Goal: Browse casually

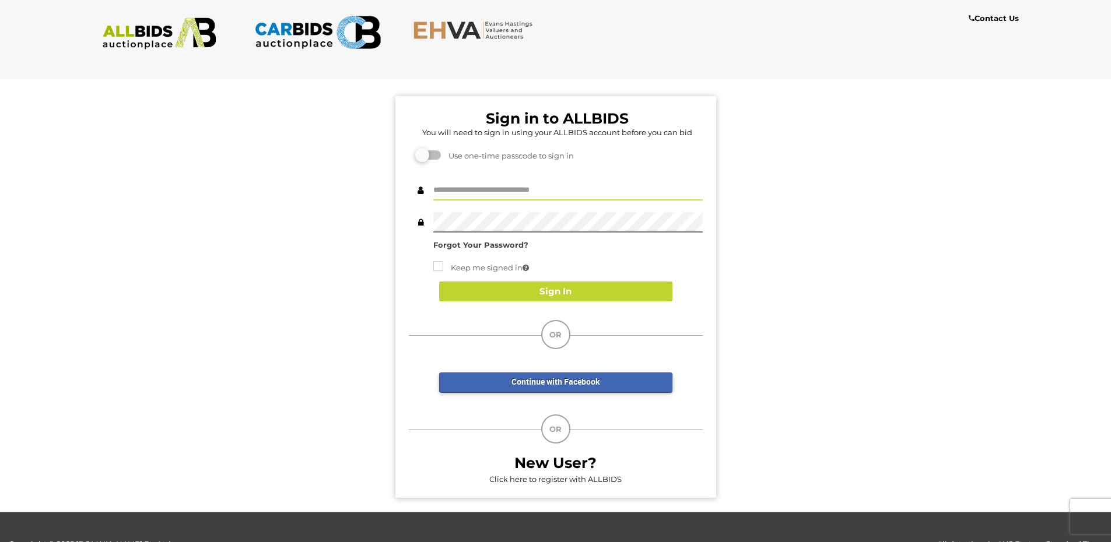
click at [471, 181] on input "text" at bounding box center [567, 190] width 269 height 20
type input "**********"
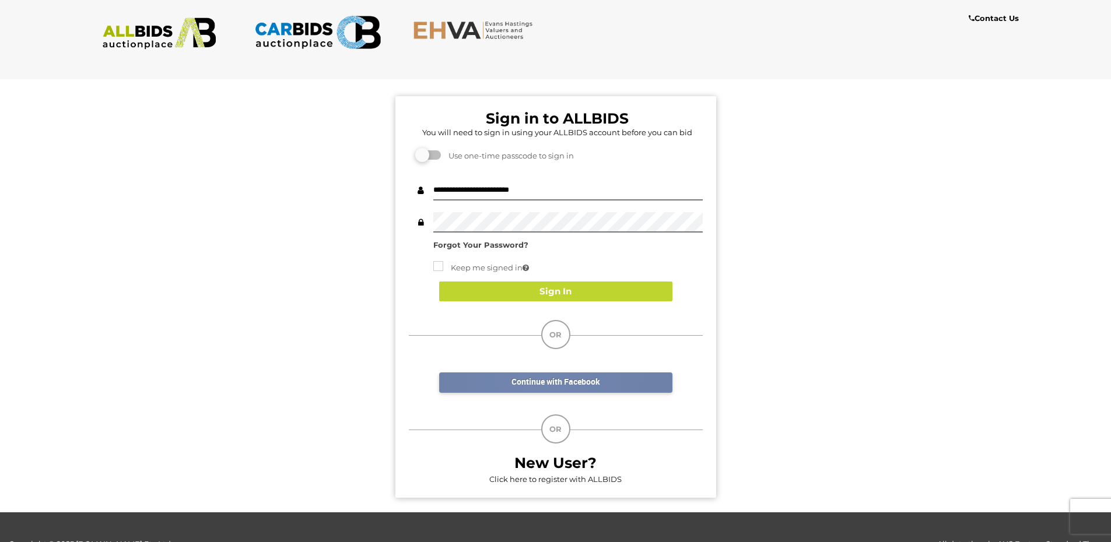
click at [542, 378] on link "Continue with Facebook" at bounding box center [555, 383] width 233 height 20
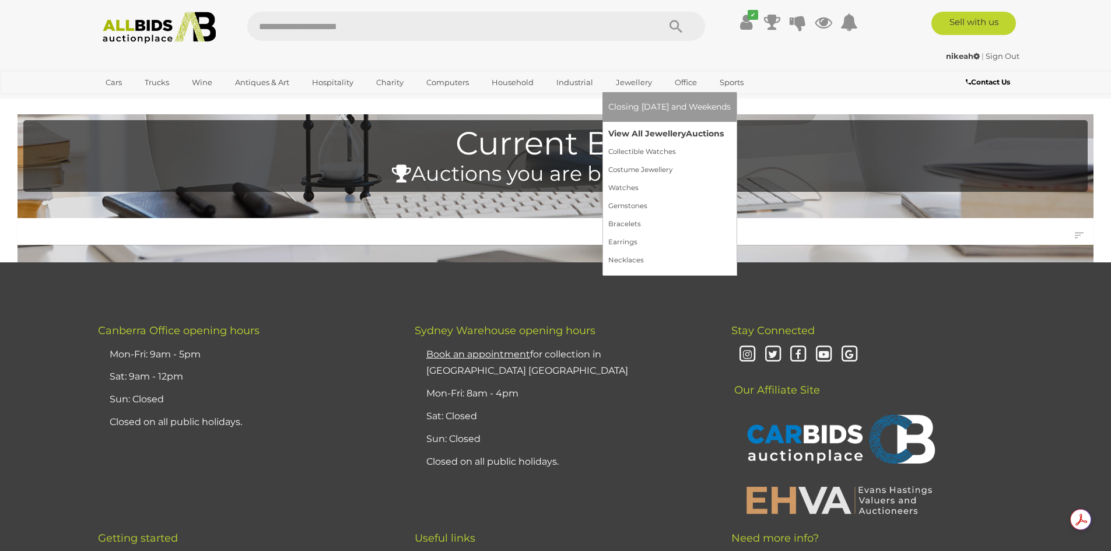
click at [636, 128] on link "View All Jewellery Auctions" at bounding box center [669, 134] width 122 height 18
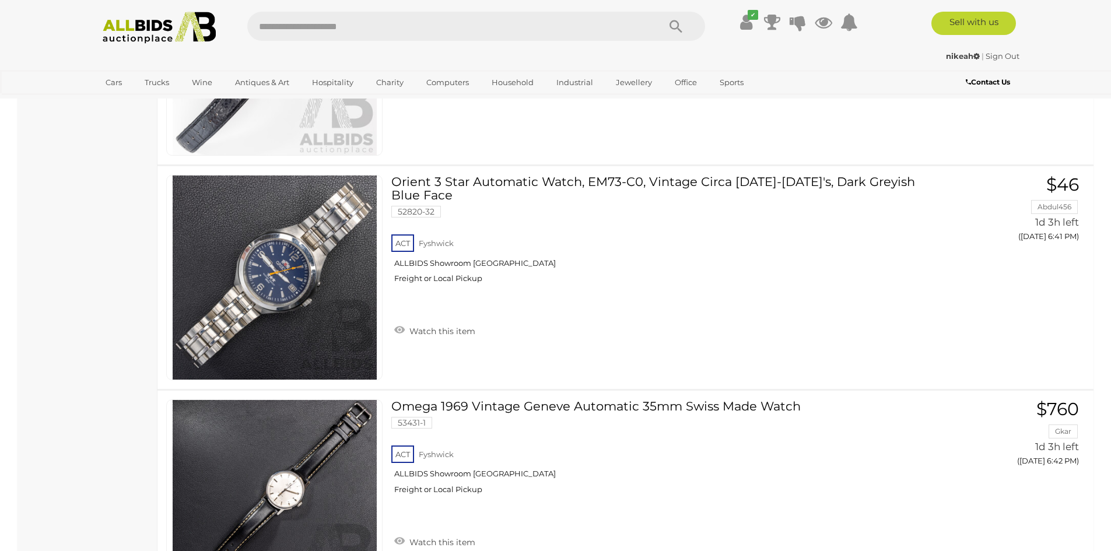
scroll to position [3243, 0]
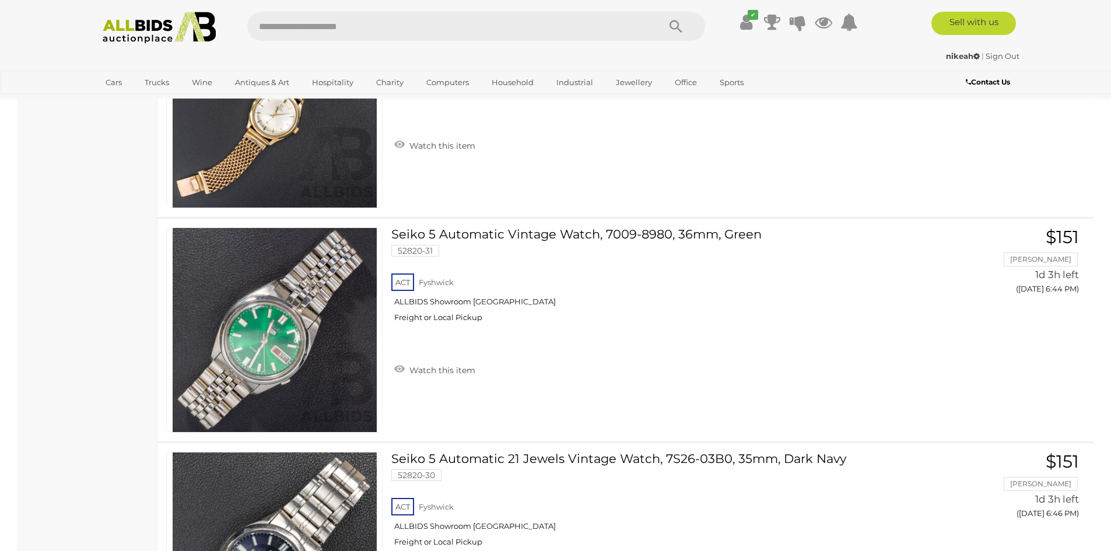
drag, startPoint x: 115, startPoint y: 258, endPoint x: 136, endPoint y: 178, distance: 82.7
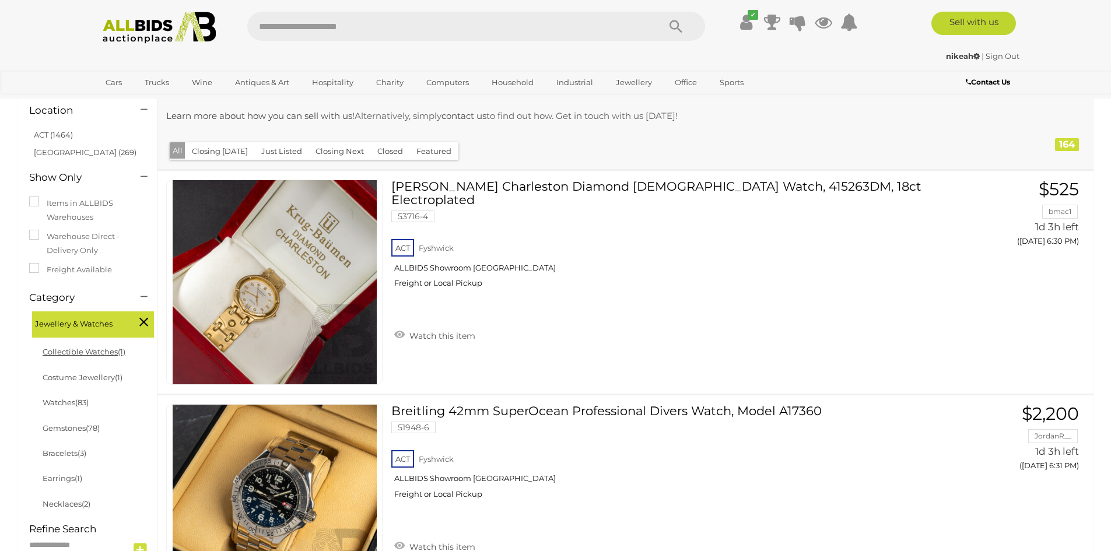
scroll to position [175, 0]
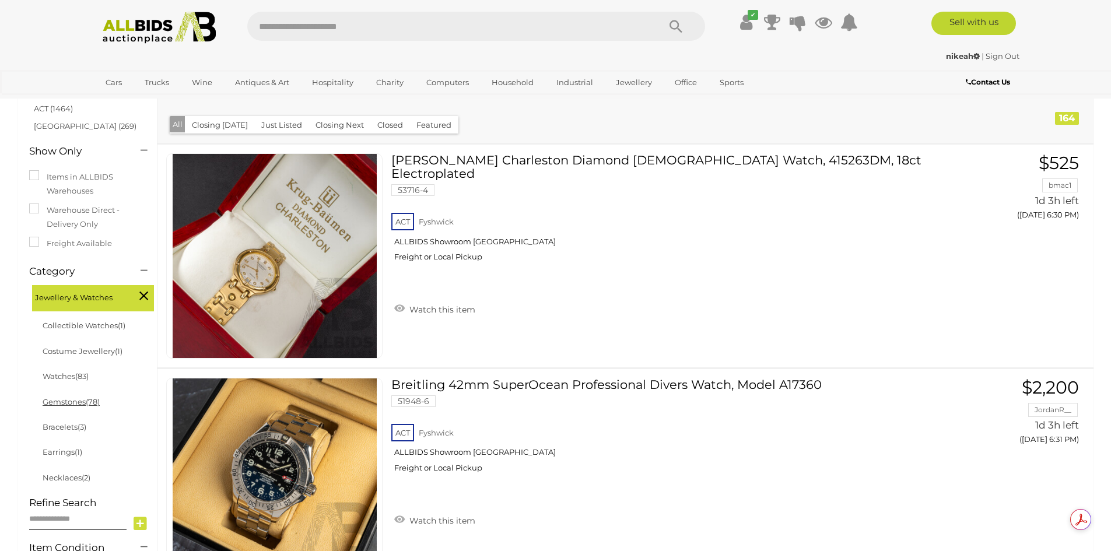
click at [96, 403] on span "(78)" at bounding box center [93, 401] width 14 height 9
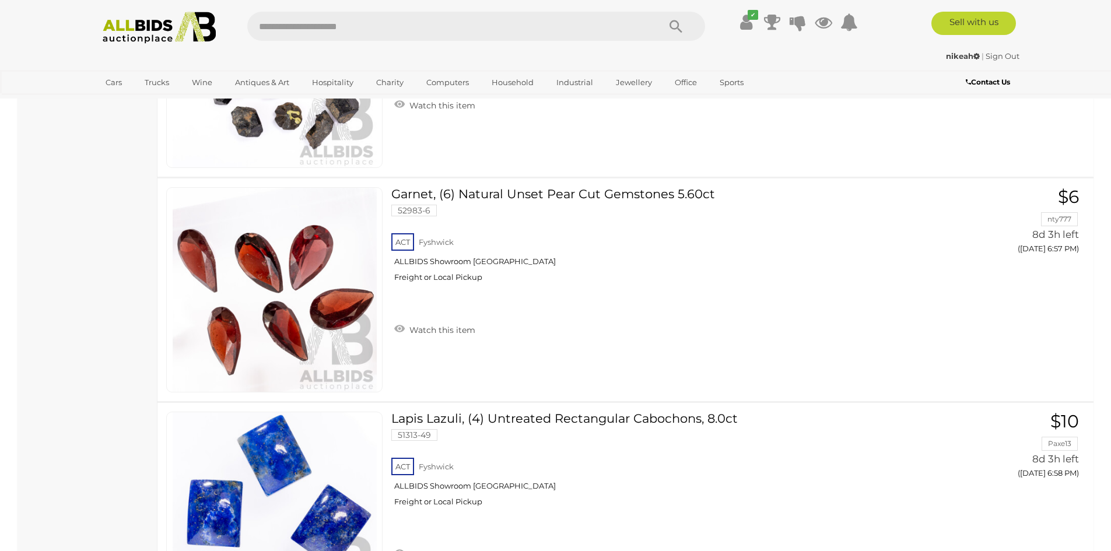
scroll to position [2167, 0]
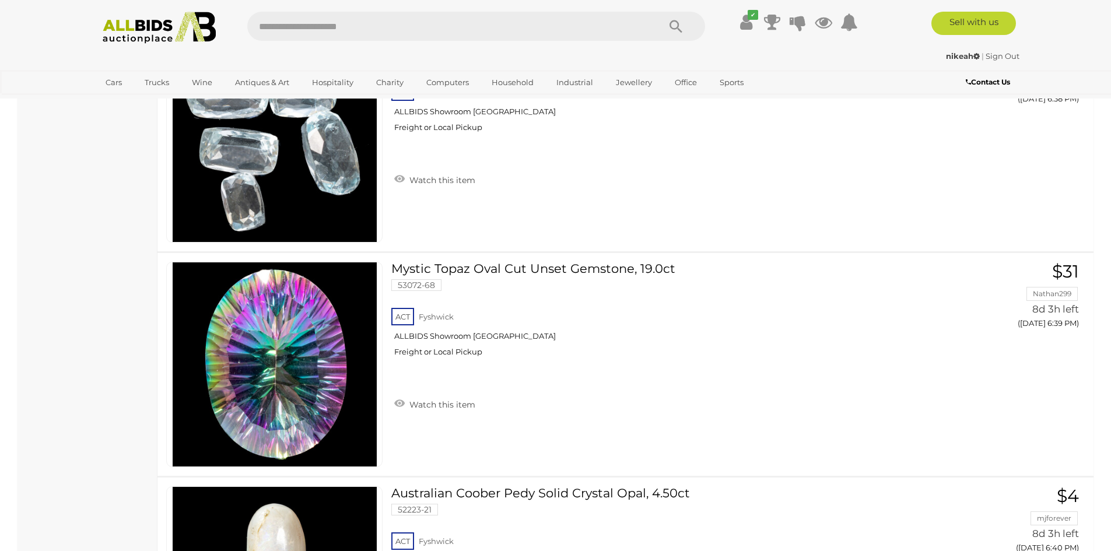
drag, startPoint x: 12, startPoint y: 294, endPoint x: 44, endPoint y: 156, distance: 141.8
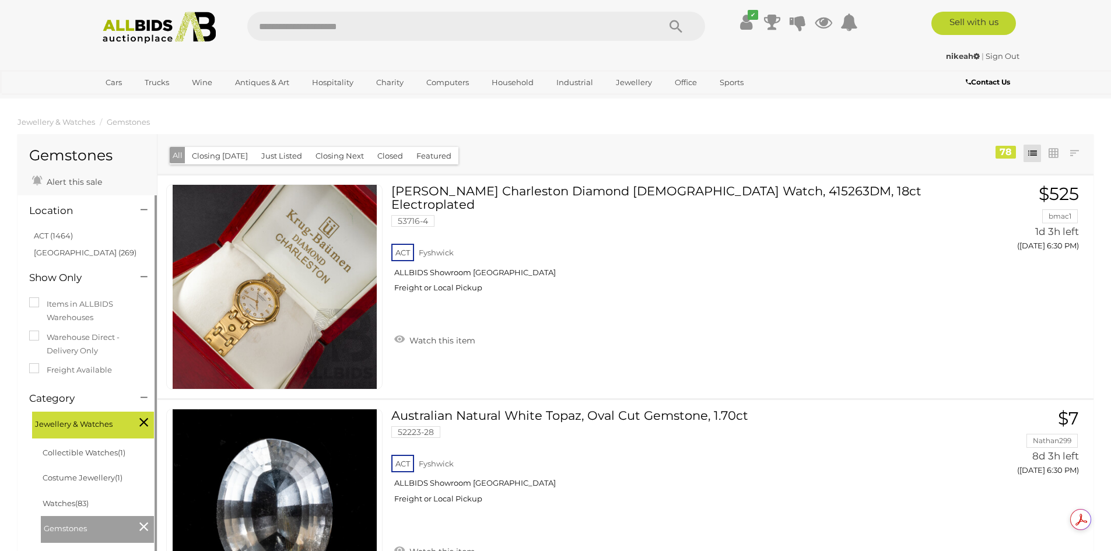
scroll to position [175, 0]
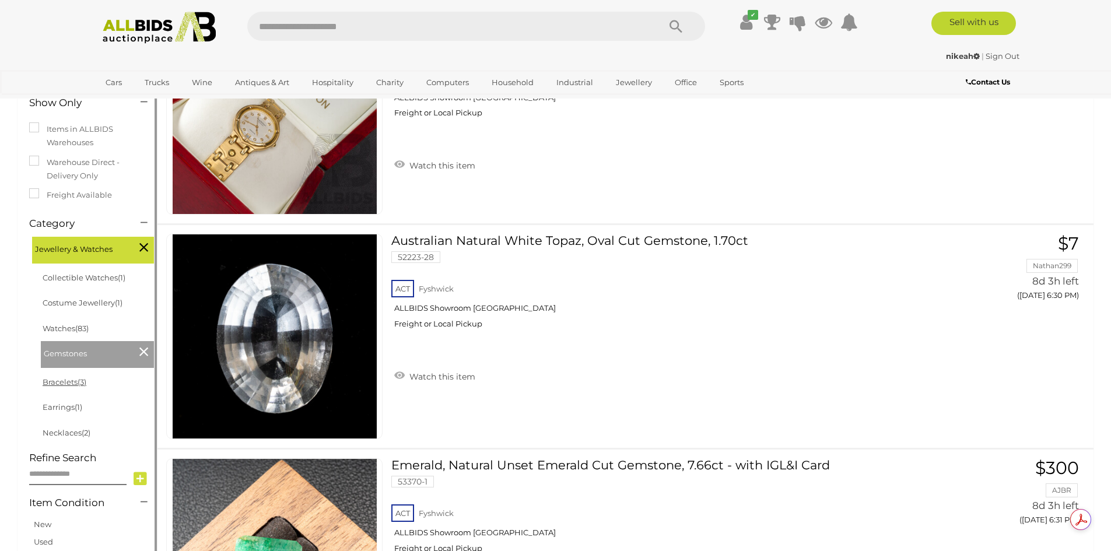
click at [74, 381] on link "Bracelets (3)" at bounding box center [65, 381] width 44 height 9
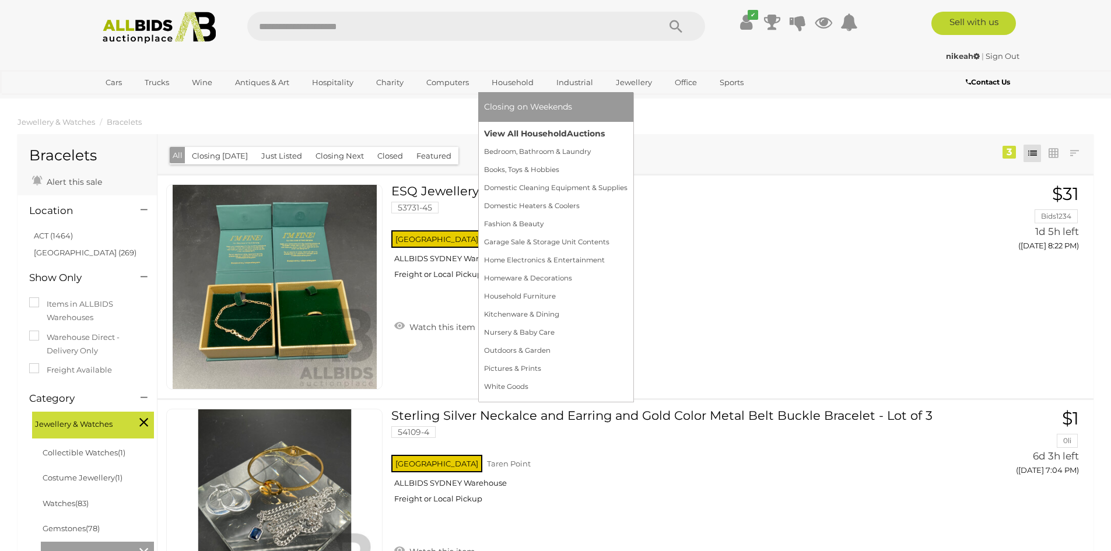
click at [509, 135] on link "View All Household Auctions" at bounding box center [555, 134] width 143 height 18
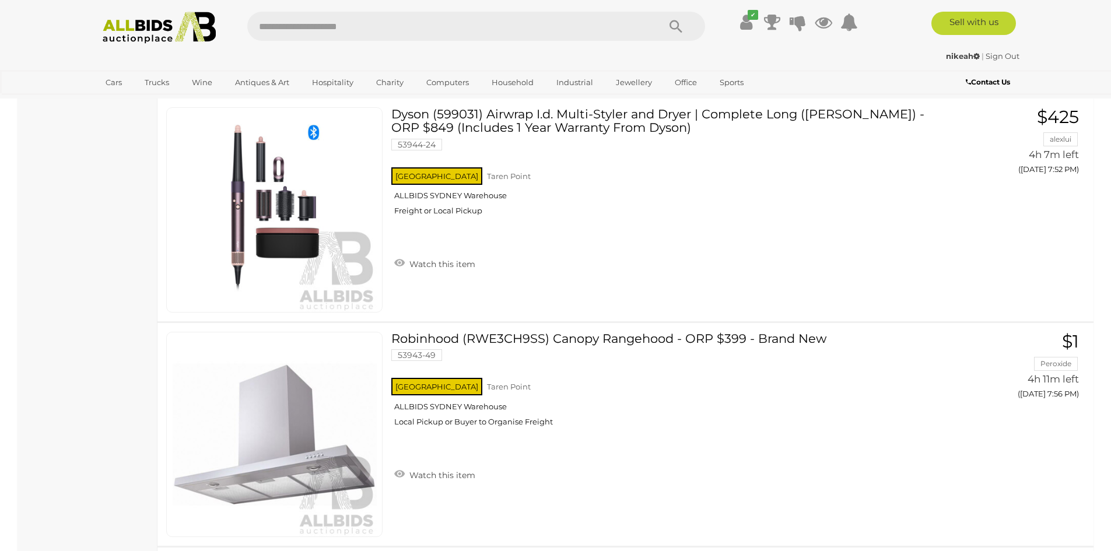
scroll to position [4373, 0]
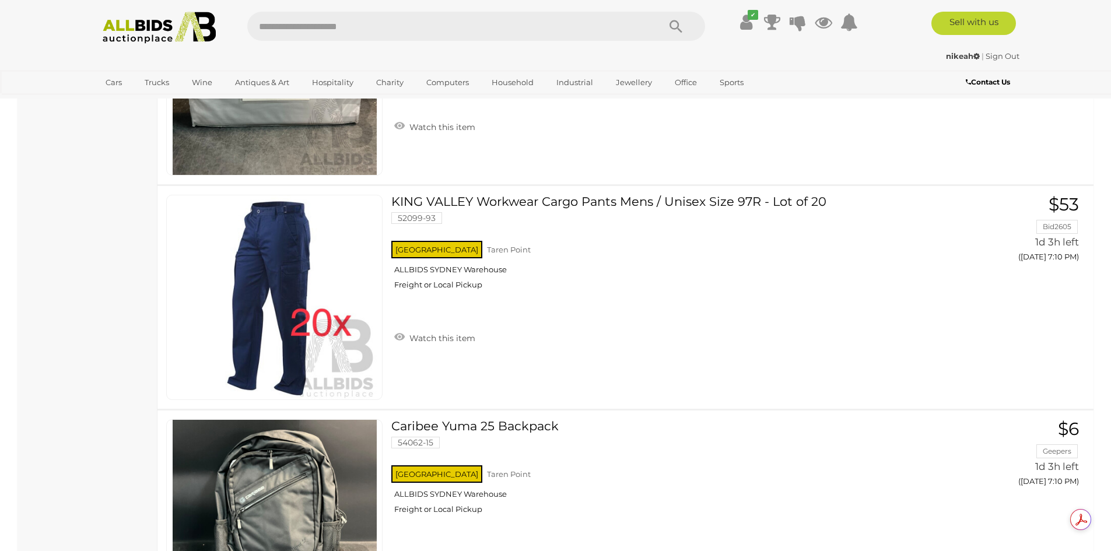
scroll to position [11135, 0]
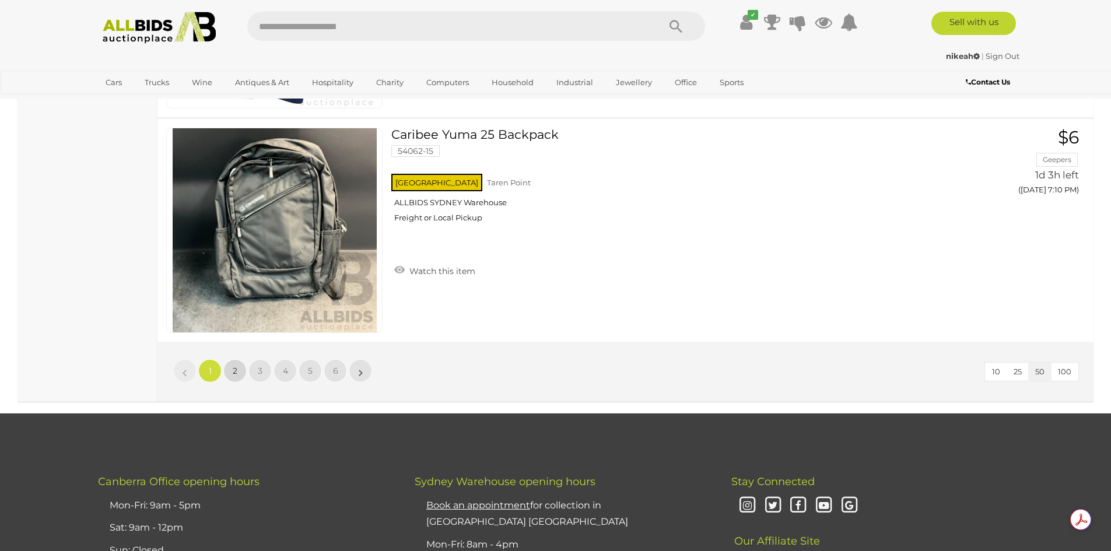
click at [230, 371] on link "2" at bounding box center [234, 370] width 23 height 23
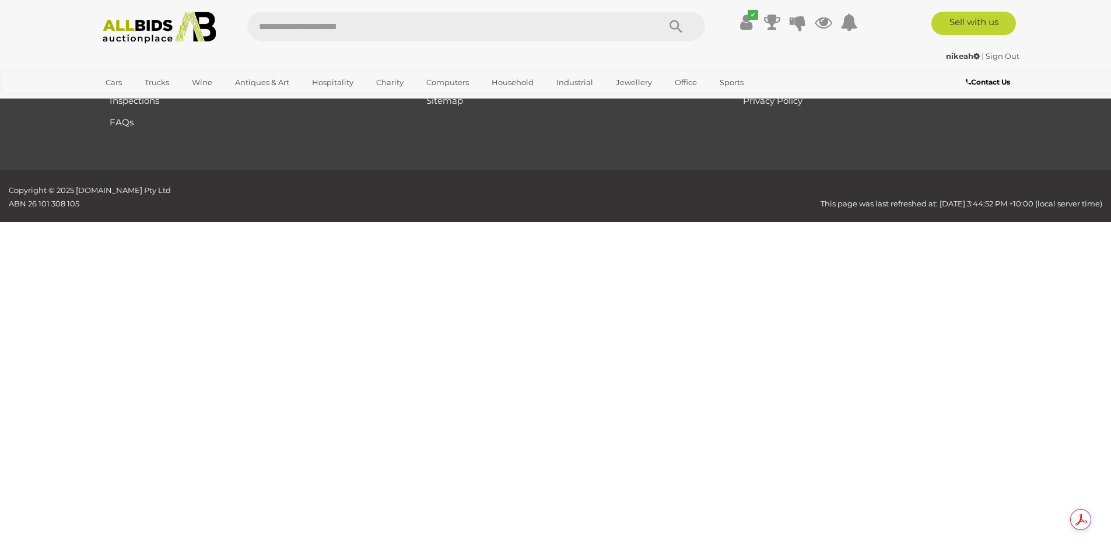
scroll to position [138, 0]
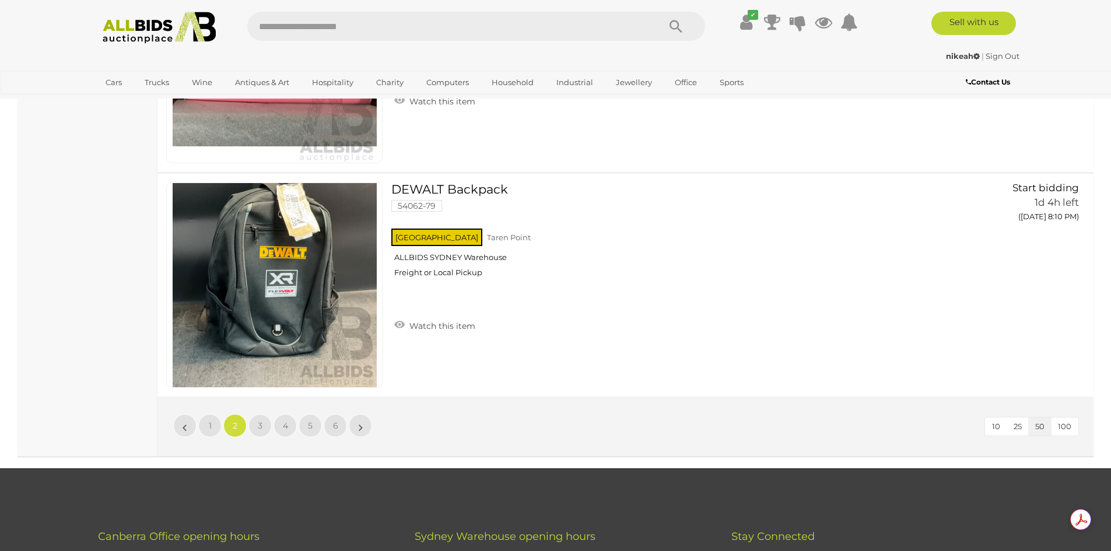
scroll to position [11098, 0]
